Goal: Task Accomplishment & Management: Use online tool/utility

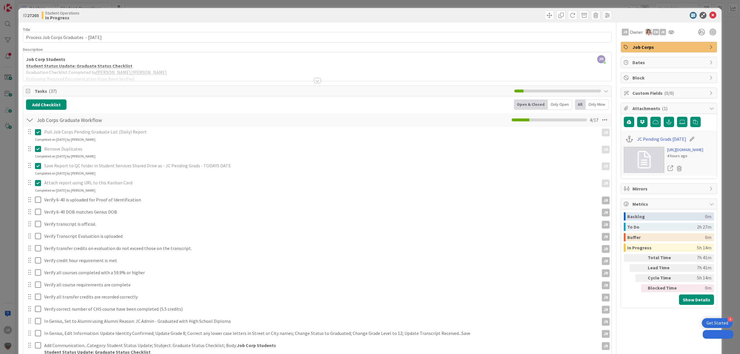
click at [398, 4] on div "ID 27203 Student Operations In Progress Title 41 / 128 Process Job Corps Gradua…" at bounding box center [370, 177] width 740 height 354
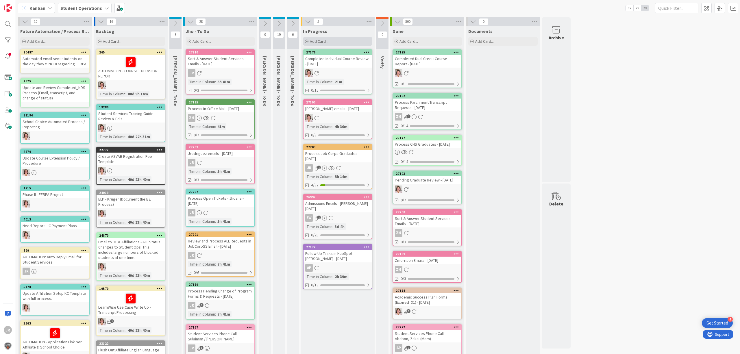
click at [331, 40] on div "Add Card..." at bounding box center [337, 41] width 69 height 9
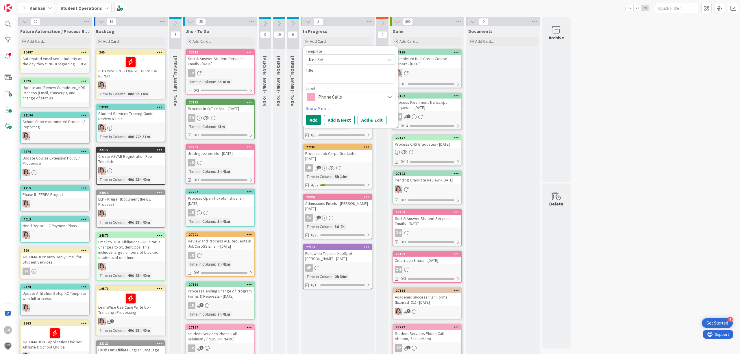
click at [361, 62] on span "Not Set" at bounding box center [345, 60] width 72 height 8
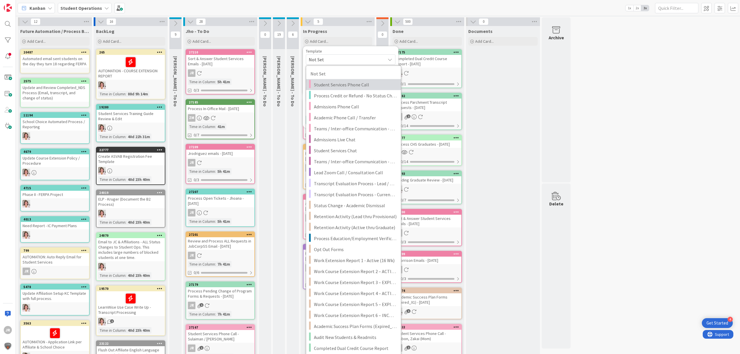
click at [364, 83] on span "Student Services Phone Call" at bounding box center [355, 85] width 83 height 8
type textarea "x"
type textarea "Student Services Phone Call"
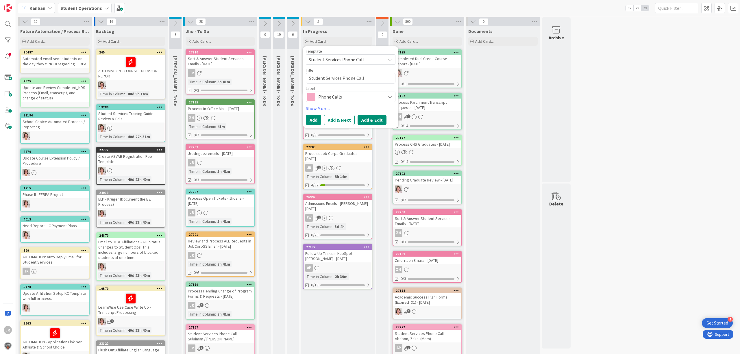
click at [375, 121] on button "Add & Edit" at bounding box center [372, 120] width 29 height 10
